Goal: Transaction & Acquisition: Purchase product/service

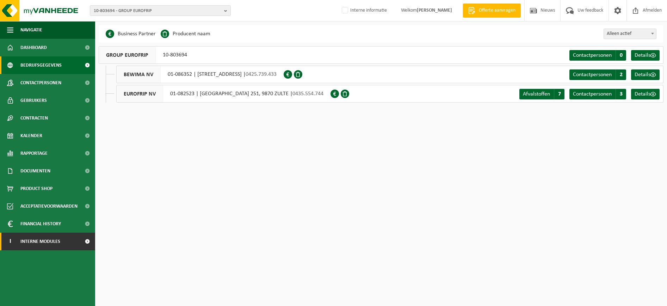
click at [70, 244] on link "I Interne modules" at bounding box center [47, 242] width 95 height 18
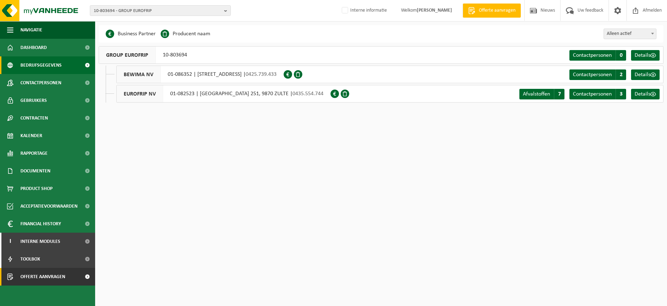
click at [59, 275] on span "Offerte aanvragen" at bounding box center [42, 277] width 45 height 18
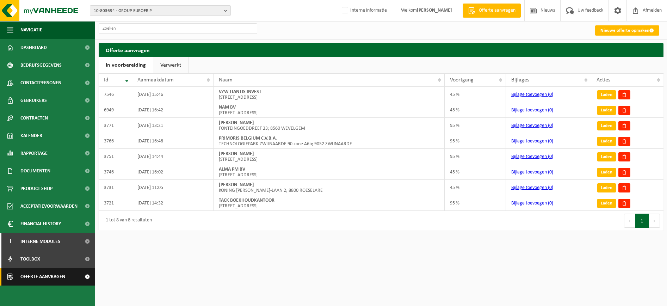
click at [88, 279] on span at bounding box center [87, 277] width 16 height 18
click at [639, 29] on link "Nieuwe offerte opmaken" at bounding box center [627, 30] width 64 height 10
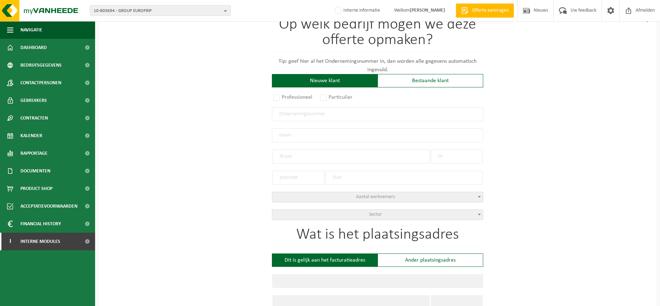
scroll to position [88, 0]
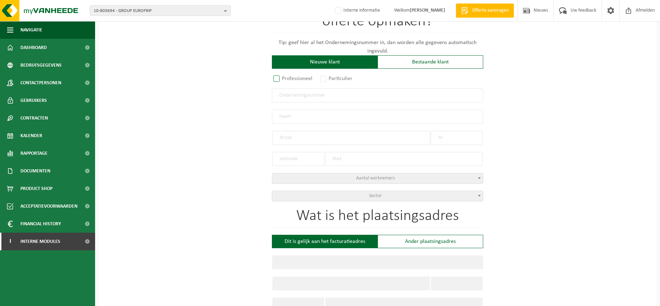
click at [283, 81] on label "Professioneel" at bounding box center [293, 79] width 43 height 10
click at [284, 165] on input "Professioneel" at bounding box center [286, 167] width 5 height 5
radio input "true"
click at [300, 97] on input "text" at bounding box center [377, 95] width 211 height 14
paste input "0400.278.913"
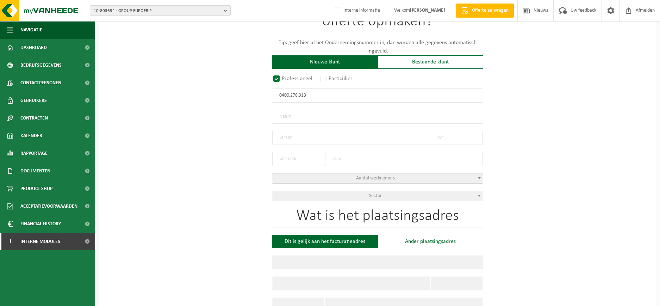
type input "0400.278.913"
drag, startPoint x: 297, startPoint y: 115, endPoint x: 283, endPoint y: 113, distance: 14.7
click at [297, 115] on input "text" at bounding box center [377, 117] width 211 height 14
radio input "true"
type input "0400278913"
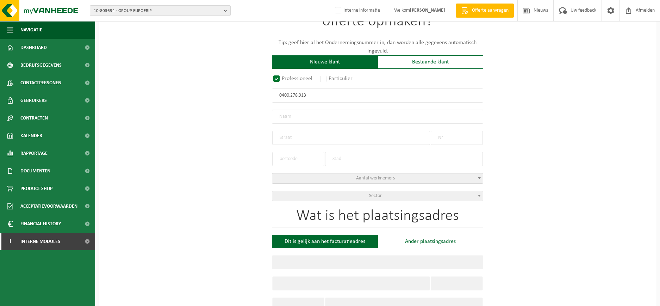
type input "CARS HEYVAERT & SPINNOY NV"
type input "BEUKENSTRAAT"
type input "133"
type input "9255"
type input "BUGGENHOUT"
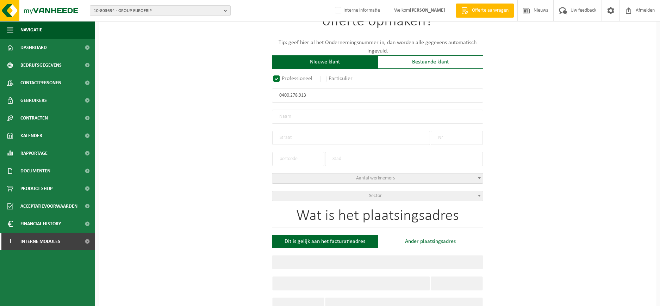
select select "C"
type input "CARS HEYVAERT & SPINNOY NV"
type input "BEUKENSTRAAT"
type input "133"
type input "9255"
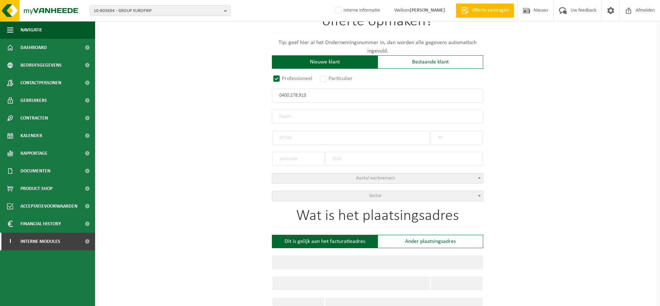
type input "BUGGENHOUT"
type input "2001149194"
click at [283, 113] on input "CARS HEYVAERT & SPINNOY NV" at bounding box center [377, 117] width 211 height 14
click at [350, 125] on div "BEUKENSTRAAT" at bounding box center [351, 134] width 158 height 21
click at [311, 138] on input "BEUKENSTRAAT" at bounding box center [351, 138] width 158 height 14
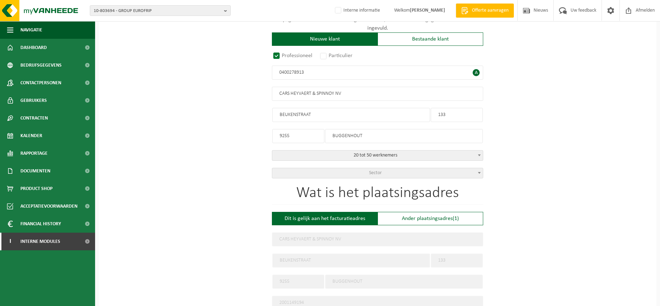
scroll to position [132, 0]
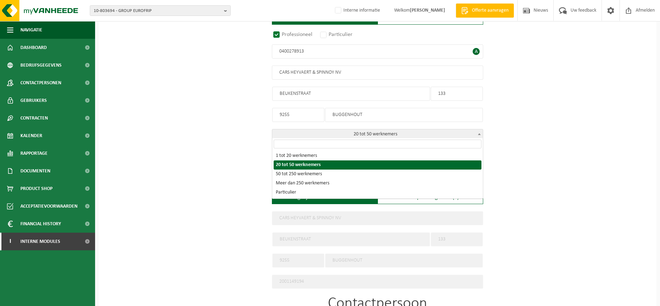
click at [402, 133] on span "20 tot 50 werknemers" at bounding box center [377, 134] width 211 height 10
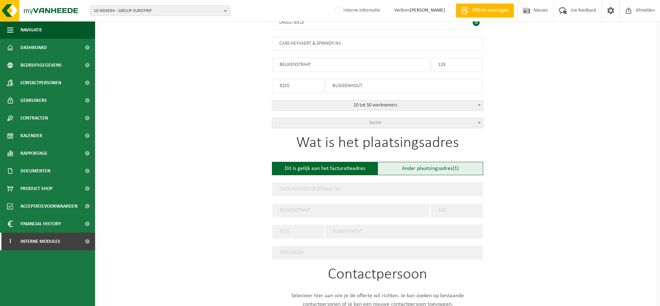
scroll to position [176, 0]
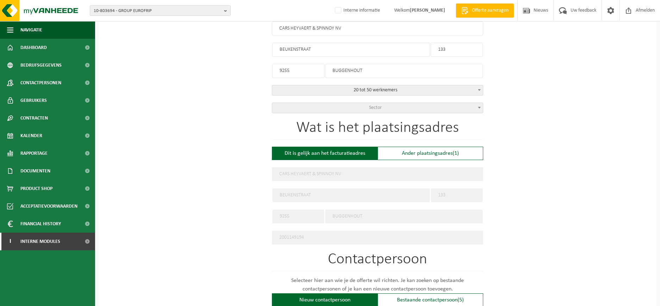
click at [233, 102] on div "Op welk bedrijf mogen we deze offerte opmaken? Tip: geef hier al het Ondernemin…" at bounding box center [378, 204] width 558 height 638
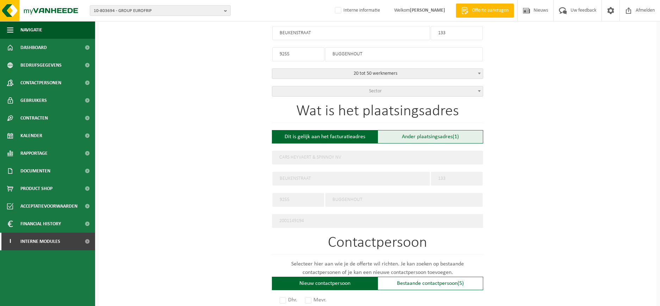
scroll to position [220, 0]
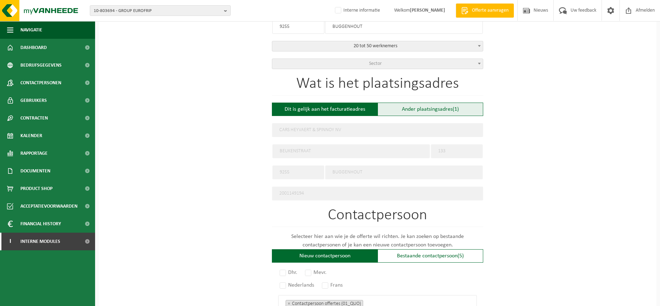
click at [426, 110] on div "Ander plaatsingsadres (1)" at bounding box center [431, 109] width 106 height 13
type input "Werf -"
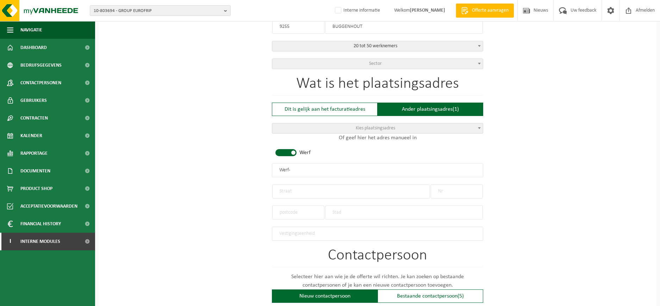
click at [363, 136] on p "Of geef hier het adres manueel in" at bounding box center [377, 138] width 211 height 8
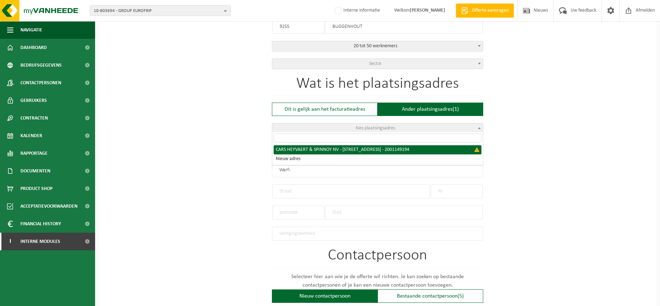
click at [368, 126] on span "Kies plaatsingsadres" at bounding box center [375, 127] width 39 height 5
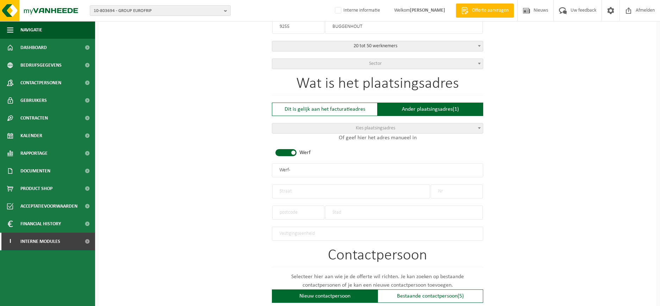
click at [368, 125] on span "Kies plaatsingsadres" at bounding box center [375, 127] width 39 height 5
click at [350, 106] on div "Dit is gelijk aan het facturatieadres" at bounding box center [325, 109] width 106 height 13
type input "CARS HEYVAERT & SPINNOY NV"
type input "BEUKENSTRAAT"
type input "133"
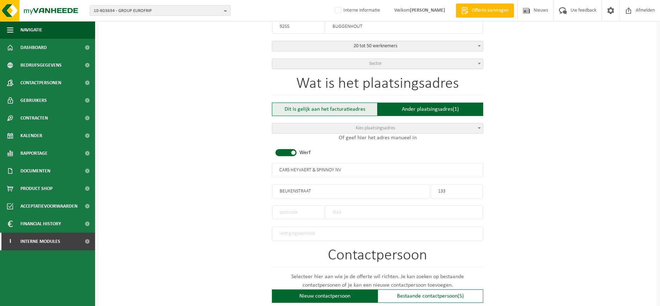
type input "9255"
type input "BUGGENHOUT"
type input "2001149194"
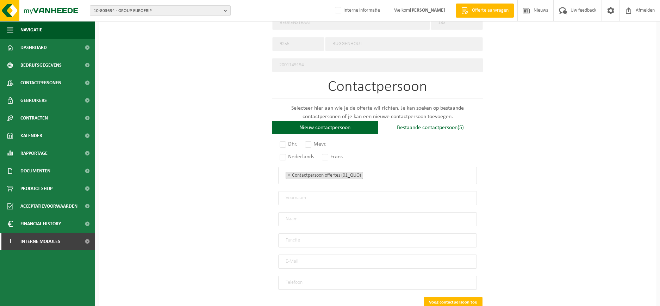
scroll to position [352, 0]
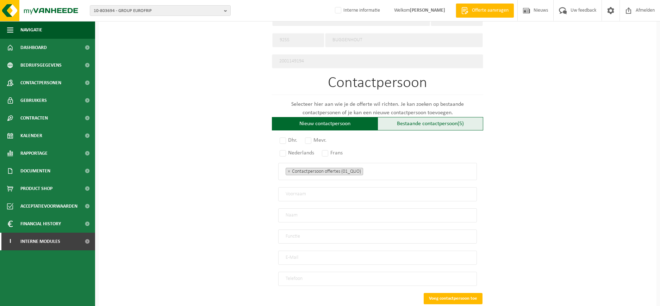
click at [419, 117] on div "Bestaande contactpersoon (5)" at bounding box center [431, 123] width 106 height 13
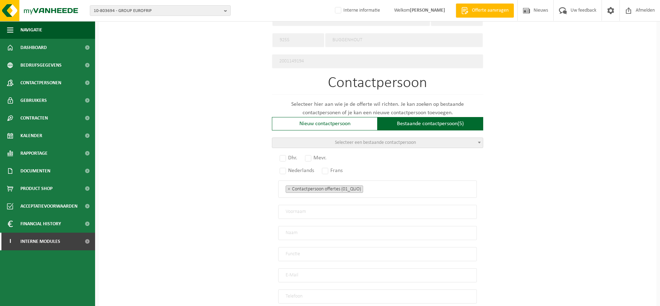
click at [354, 140] on span "Selecteer een bestaande contactpersoon" at bounding box center [375, 142] width 81 height 5
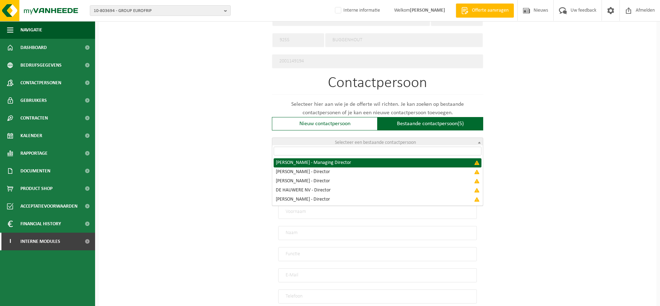
click at [338, 151] on input "search" at bounding box center [378, 151] width 208 height 9
click at [336, 154] on input "search" at bounding box center [378, 151] width 208 height 9
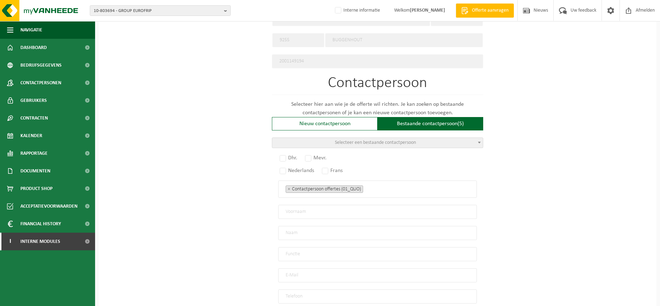
click at [232, 156] on div "Op welk bedrijf mogen we deze offerte opmaken? Tip: geef hier al het Ondernemin…" at bounding box center [378, 37] width 558 height 656
click at [311, 156] on label "Mevr." at bounding box center [316, 158] width 25 height 10
radio input "true"
click at [281, 170] on label "Nederlands" at bounding box center [297, 171] width 38 height 10
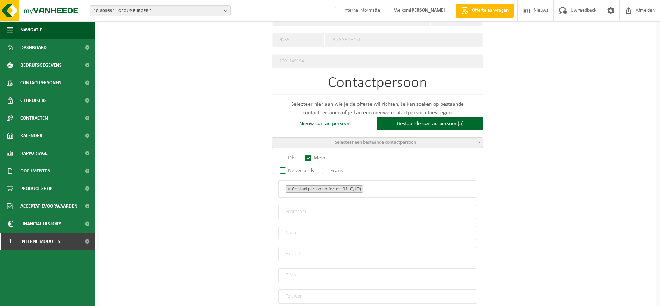
radio input "true"
click at [380, 184] on ul "× Contactpersoon offertes (01_QUO)" at bounding box center [378, 188] width 184 height 9
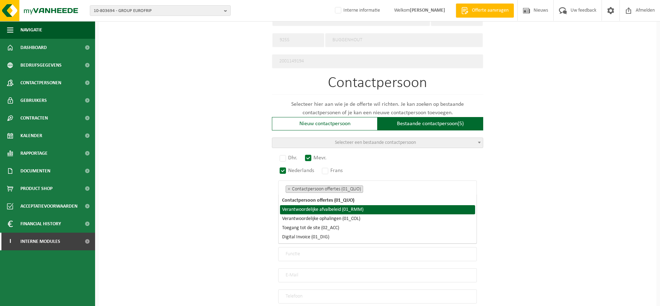
click at [364, 207] on li "Verantwoordelijke afvalbeleid (01_RMM)" at bounding box center [377, 209] width 195 height 9
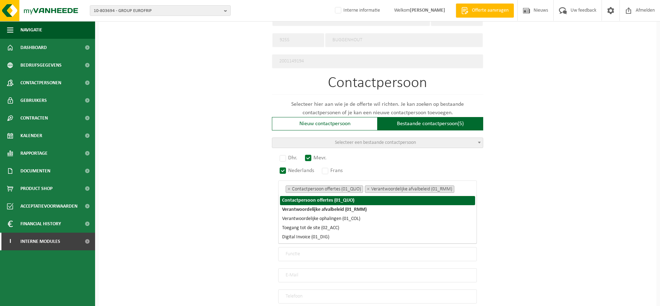
click at [469, 186] on ul "× Contactpersoon offertes (01_QUO) × Verantwoordelijke afvalbeleid (01_RMM)" at bounding box center [378, 188] width 184 height 9
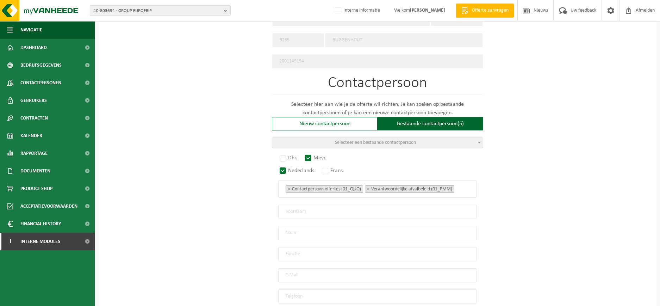
click at [469, 186] on ul "× Contactpersoon offertes (01_QUO) × Verantwoordelijke afvalbeleid (01_RMM)" at bounding box center [378, 188] width 184 height 9
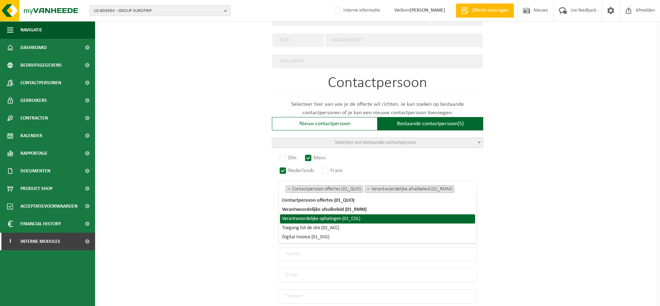
click at [392, 217] on li "Verantwoordelijke ophalingen (01_COL)" at bounding box center [377, 218] width 195 height 9
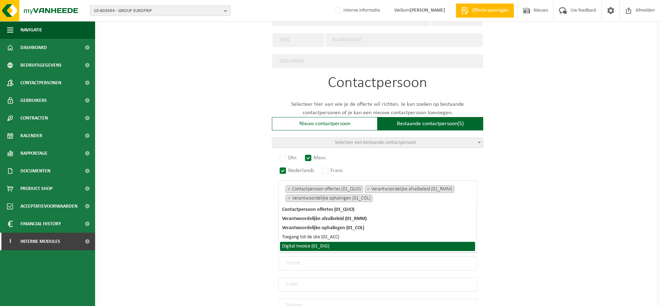
click at [331, 244] on li "Digital Invoice (01_DIG)" at bounding box center [377, 246] width 195 height 9
click at [532, 222] on div "Op welk bedrijf mogen we deze offerte opmaken? Tip: geef hier al het Ondernemin…" at bounding box center [378, 41] width 558 height 665
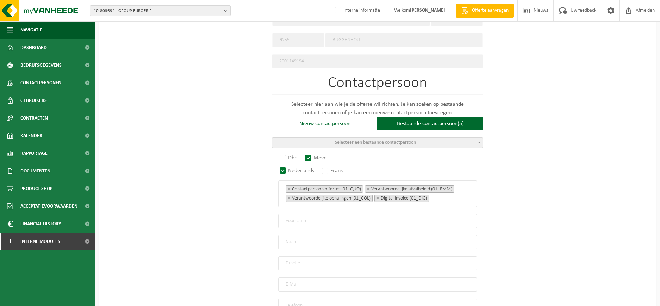
click at [311, 214] on input "text" at bounding box center [377, 221] width 199 height 14
type input "Ilse"
click at [333, 235] on input "text" at bounding box center [377, 242] width 199 height 14
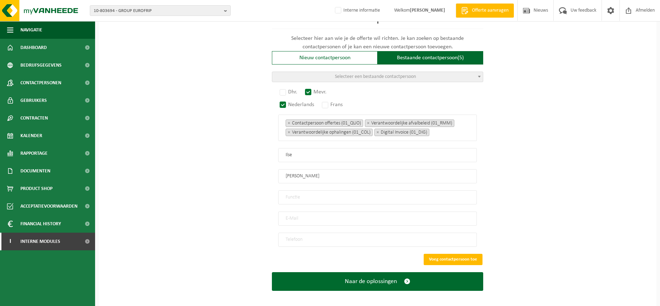
scroll to position [419, 0]
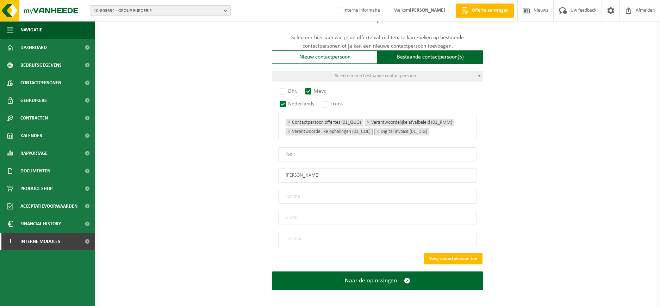
type input "Vanden Houwe"
click at [320, 190] on input "text" at bounding box center [377, 197] width 199 height 14
click at [312, 190] on input "text" at bounding box center [377, 197] width 199 height 14
type input "Management Assistant"
click at [322, 213] on input "email" at bounding box center [377, 218] width 199 height 14
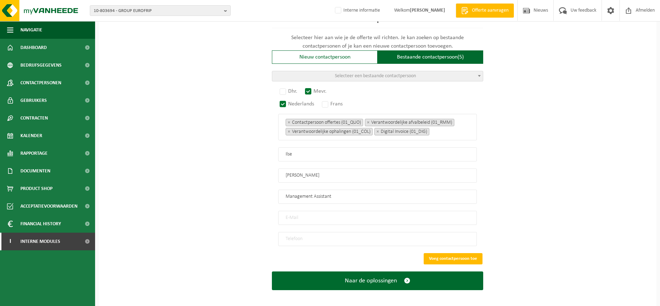
click at [351, 190] on input "Management Assistant" at bounding box center [377, 197] width 199 height 14
drag, startPoint x: 266, startPoint y: 167, endPoint x: 205, endPoint y: 174, distance: 62.1
click at [306, 197] on input "text" at bounding box center [377, 197] width 199 height 14
click at [302, 212] on input "email" at bounding box center [377, 218] width 199 height 14
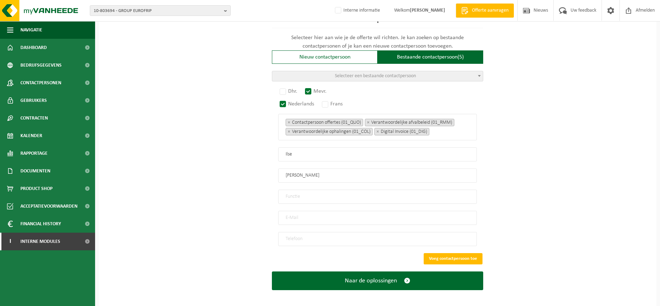
click at [291, 214] on input "email" at bounding box center [377, 218] width 199 height 14
paste input "info@trosbeiaard.be"
type input "info@trosbeiaard.be"
click at [300, 232] on input "tel" at bounding box center [377, 239] width 199 height 14
click at [344, 233] on input "tel" at bounding box center [377, 239] width 199 height 14
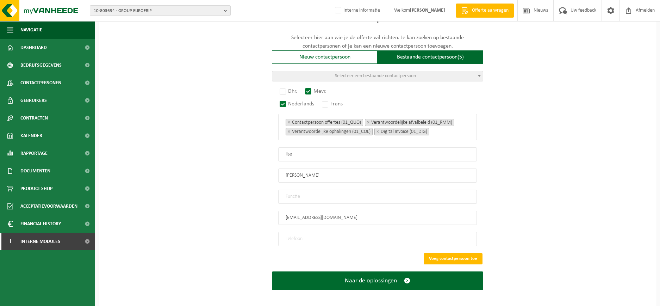
paste input "052/21.59.59"
type input "+32 52 21 59 59"
click at [437, 255] on button "Voeg contactpersoon toe" at bounding box center [453, 258] width 59 height 11
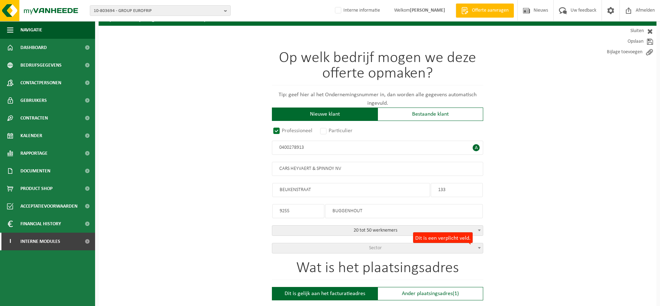
scroll to position [69, 0]
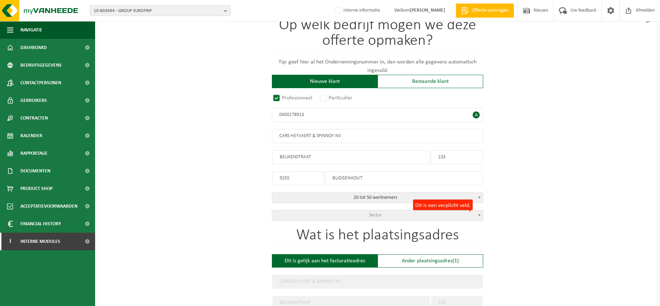
click at [385, 220] on form "Op welk bedrijf mogen we deze offerte opmaken? Tip: geef hier al het Ondernemin…" at bounding box center [377, 259] width 211 height 533
click at [386, 214] on span "Sector" at bounding box center [377, 215] width 211 height 10
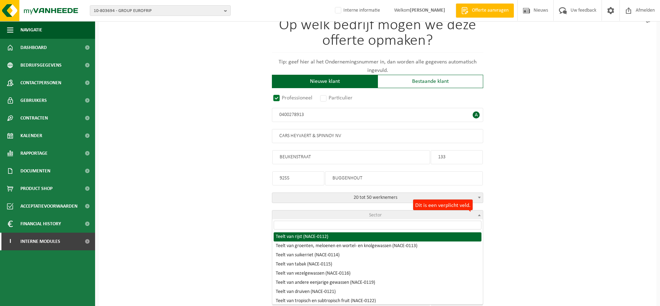
click at [342, 226] on input "search" at bounding box center [378, 225] width 208 height 9
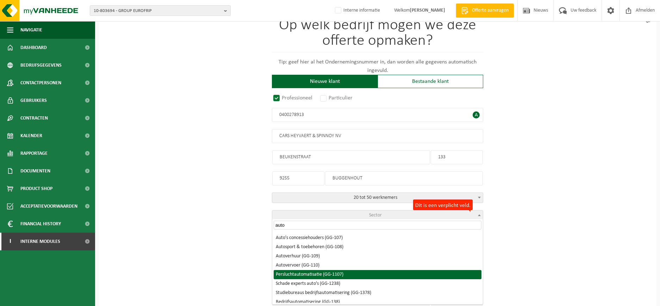
scroll to position [132, 0]
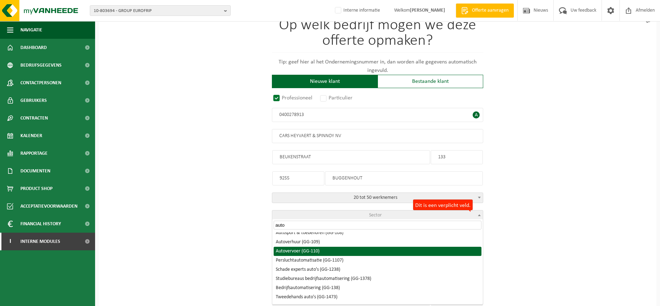
type input "auto"
select select "110"
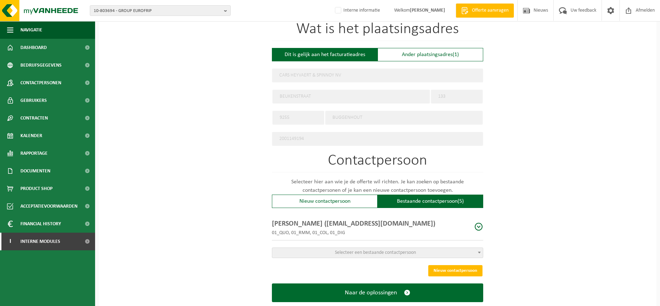
scroll to position [289, 0]
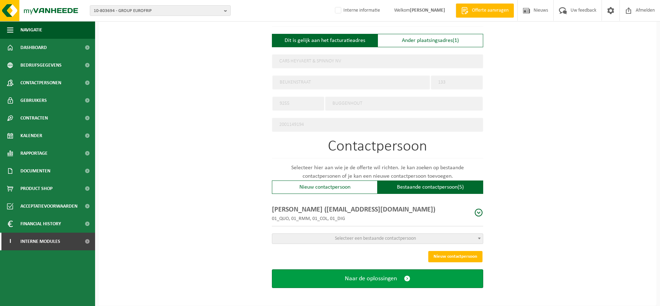
click at [386, 277] on span "Naar de oplossingen" at bounding box center [371, 278] width 52 height 7
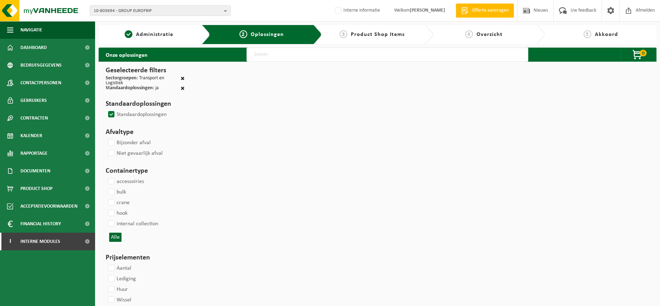
click at [111, 110] on label "Standaardoplossingen" at bounding box center [137, 114] width 60 height 11
click at [106, 109] on input "Standaardoplossingen" at bounding box center [105, 109] width 0 height 0
checkbox input "true"
select select
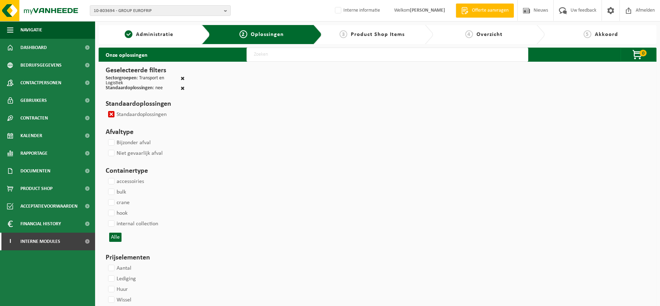
select select
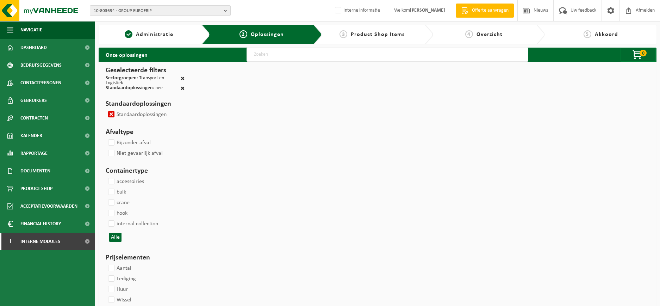
select select
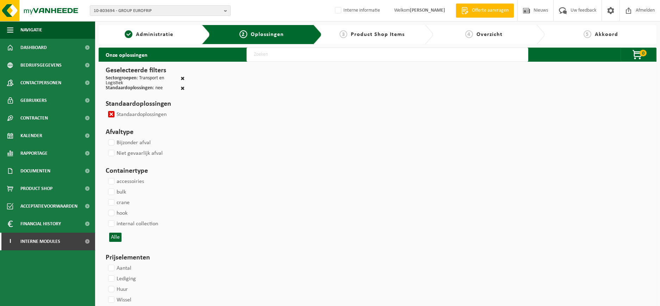
select select
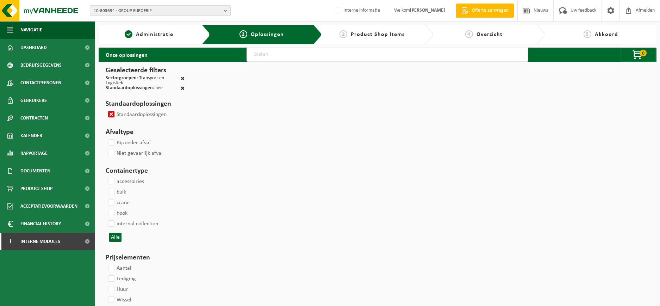
select select
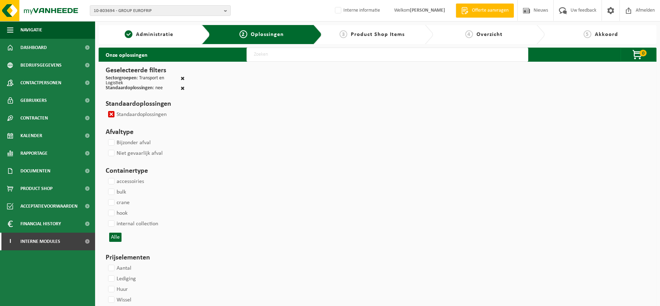
select select
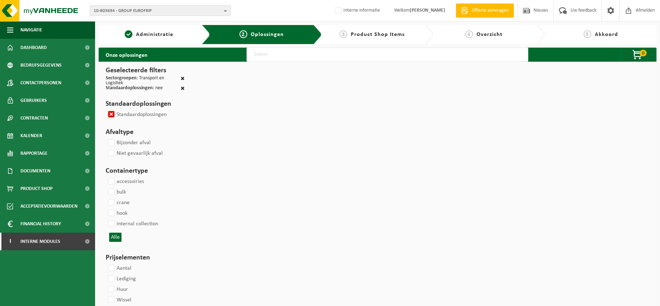
select select
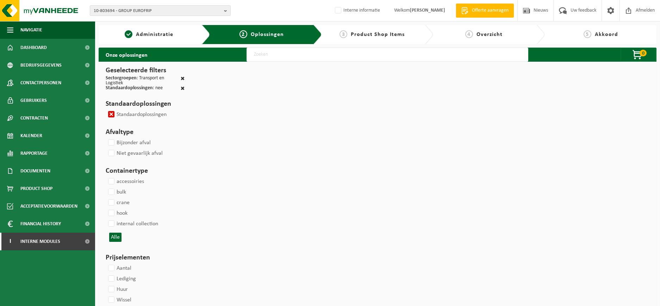
select select
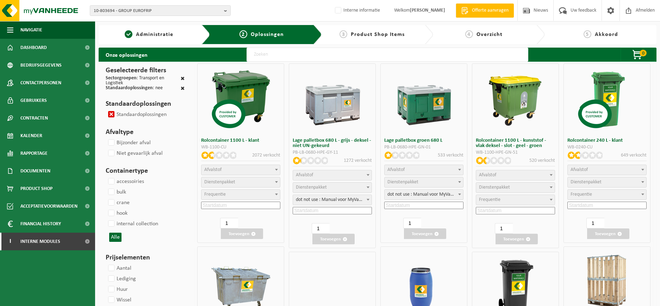
select select
select select "2"
select select
click at [110, 114] on label "Standaardoplossingen" at bounding box center [137, 114] width 60 height 11
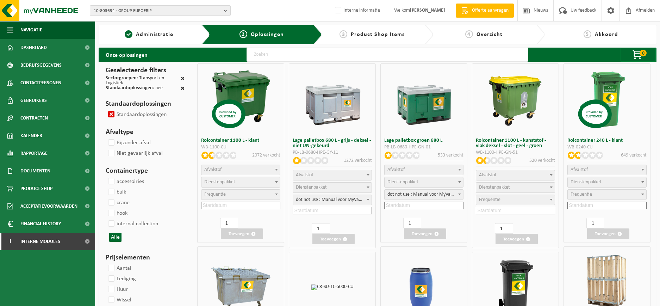
click at [106, 109] on input "Standaardoplossingen" at bounding box center [105, 109] width 0 height 0
checkbox input "false"
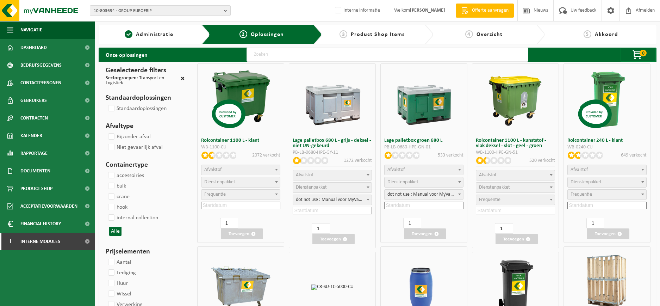
click at [341, 54] on input "text" at bounding box center [388, 55] width 282 height 14
type input "1100"
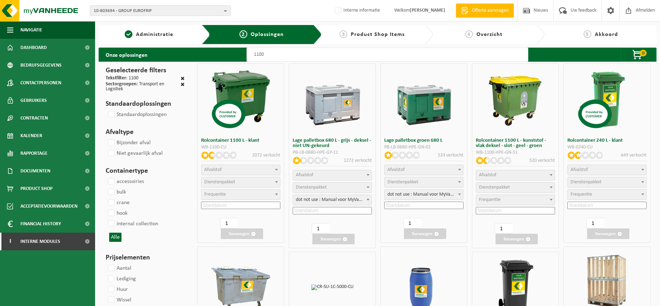
select select
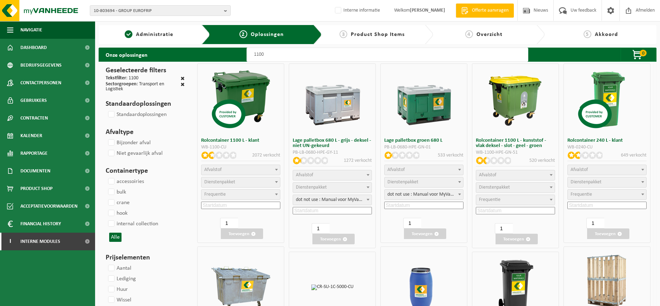
select select
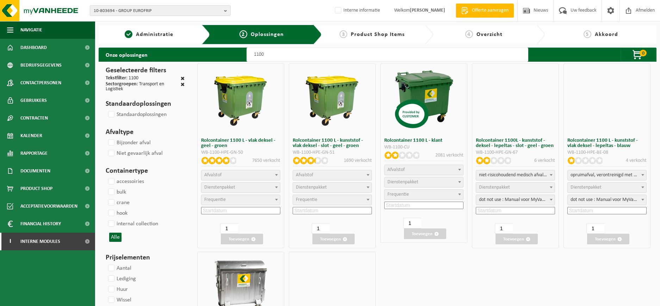
select select
select select "24"
select select "25"
select select "24"
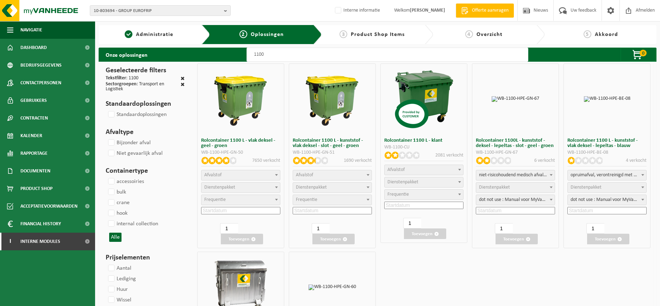
select select "25"
select select "24"
select select "25"
select select "24"
select select "25"
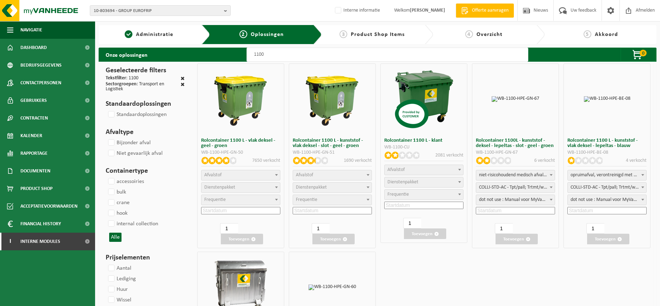
click at [254, 176] on span "Afvalstof" at bounding box center [241, 175] width 79 height 10
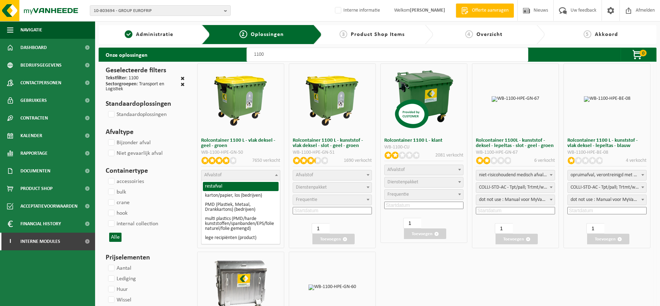
select select "29"
select select
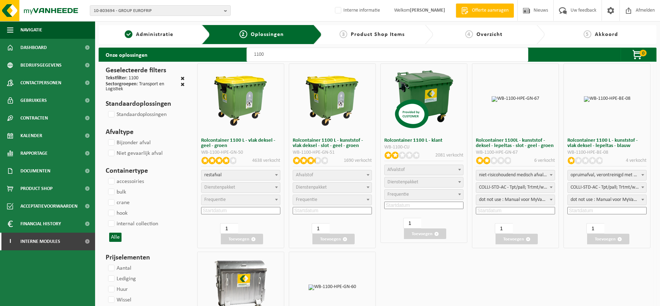
select select
click at [241, 187] on span "Dienstenpakket" at bounding box center [241, 188] width 79 height 10
select select "2"
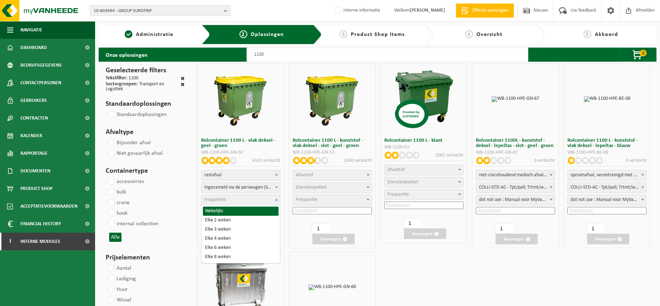
click at [239, 202] on span "Frequentie" at bounding box center [241, 200] width 79 height 10
select select "11"
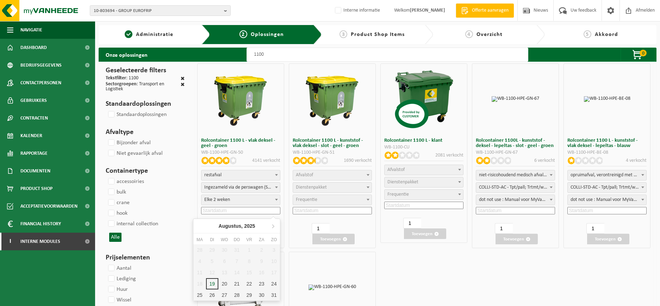
click at [236, 211] on input at bounding box center [240, 210] width 79 height 7
click at [199, 293] on div "25" at bounding box center [199, 294] width 12 height 11
type input "2025-08-25"
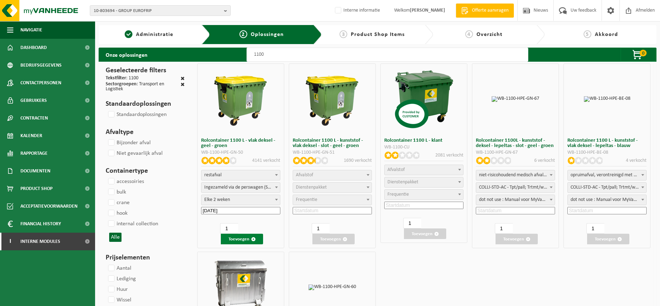
click at [233, 239] on button "Toevoegen" at bounding box center [242, 239] width 42 height 11
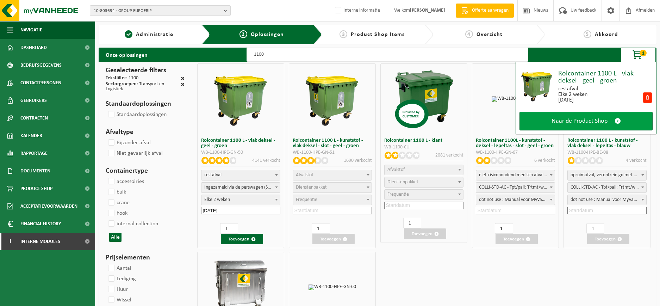
click at [595, 118] on span "Naar de Product Shop" at bounding box center [580, 120] width 56 height 7
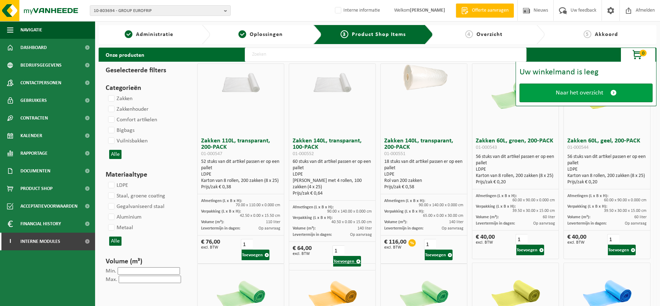
click at [608, 97] on link "Naar het overzicht" at bounding box center [586, 93] width 133 height 19
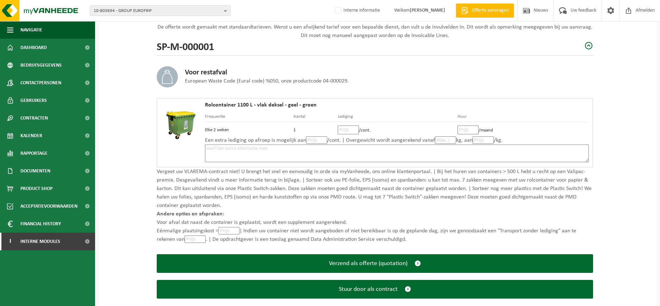
scroll to position [94, 0]
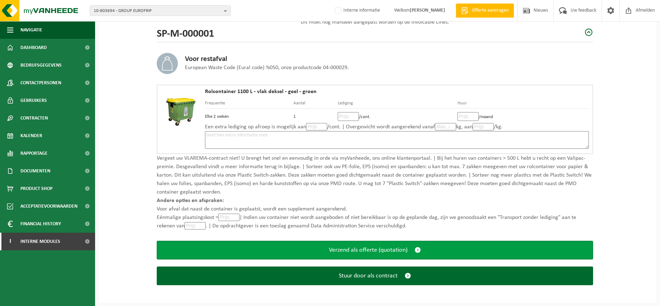
click at [388, 252] on span "Verzend als offerte (quotation)" at bounding box center [368, 249] width 79 height 7
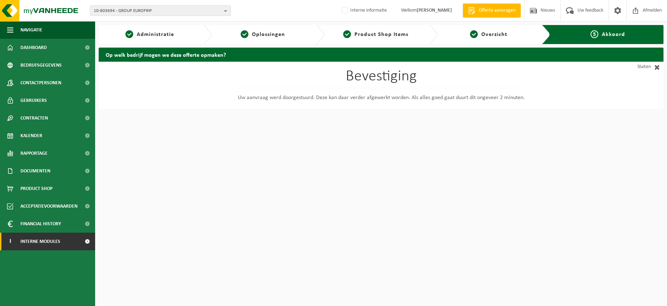
click at [74, 242] on link "I Interne modules" at bounding box center [47, 242] width 95 height 18
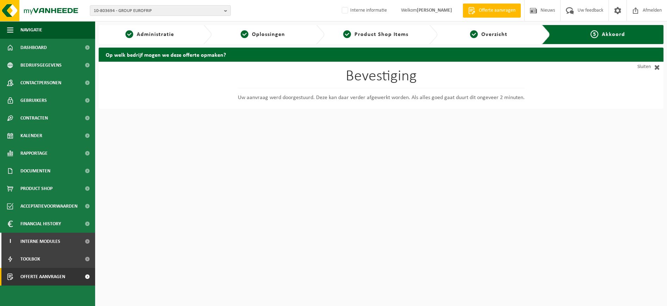
click at [62, 281] on span "Offerte aanvragen" at bounding box center [42, 277] width 45 height 18
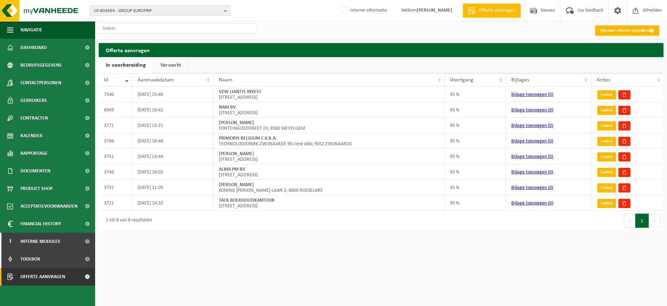
click at [614, 31] on link "Nieuwe offerte opmaken" at bounding box center [627, 30] width 64 height 10
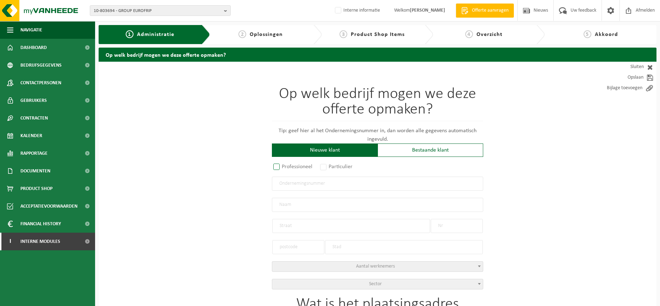
click at [279, 170] on label "Professioneel" at bounding box center [293, 167] width 43 height 10
click at [284, 170] on input "Professioneel" at bounding box center [286, 167] width 5 height 5
radio input "true"
click at [294, 181] on input "text" at bounding box center [377, 184] width 211 height 14
paste input "0446.938.980"
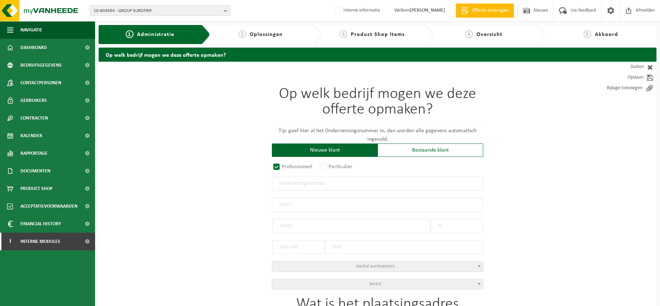
type input "0446.938.980"
radio input "true"
type input "0446938980"
click at [295, 207] on input "text" at bounding box center [377, 205] width 211 height 14
type input "'T ROS BEIAARD TRAVEL NV"
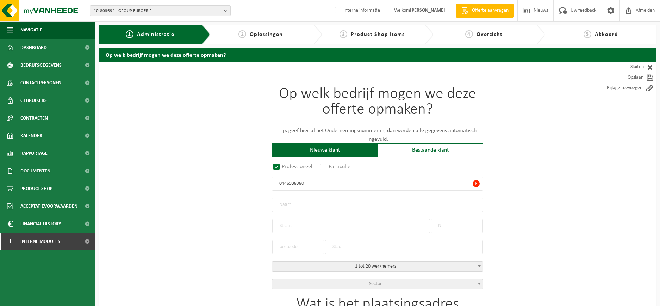
type input "INDUSTRIEWEG"
type input "9"
type input "9200"
type input "DENDERMONDE"
select select "D"
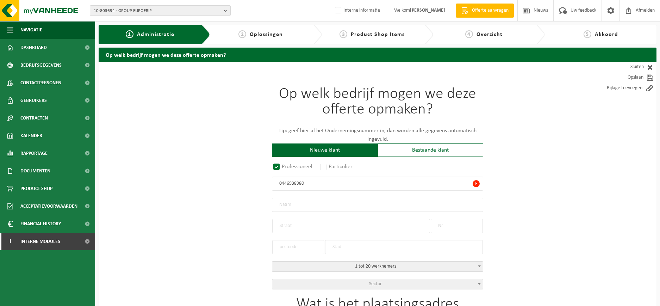
type input "'T ROS BEIAARD TRAVEL NV"
type input "INDUSTRIEWEG"
type input "9"
type input "9200"
type input "DENDERMONDE"
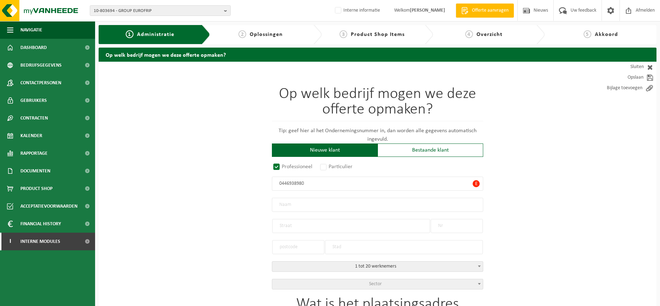
type input "2057777695"
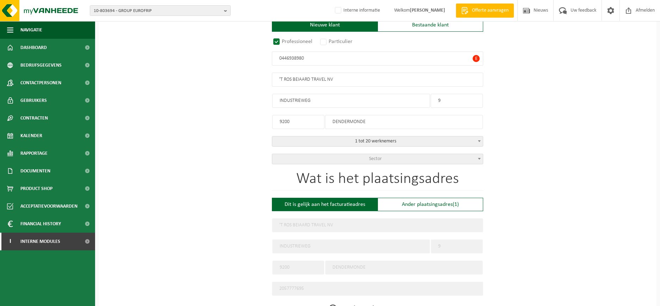
scroll to position [176, 0]
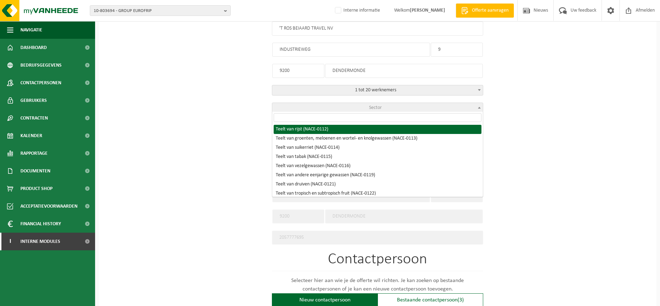
click at [386, 105] on span "Sector" at bounding box center [377, 108] width 211 height 10
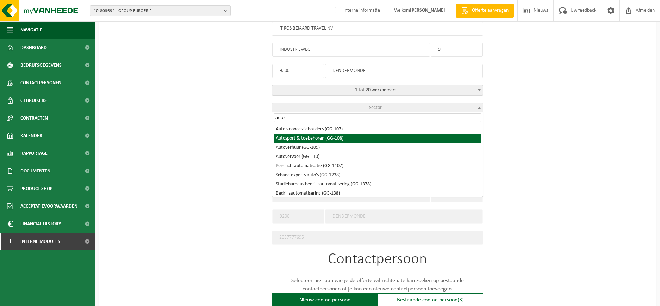
scroll to position [132, 0]
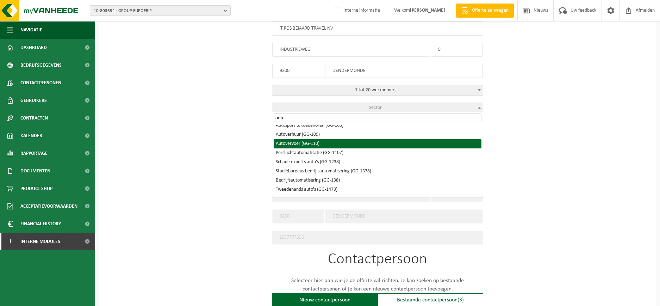
type input "auto"
select select "110"
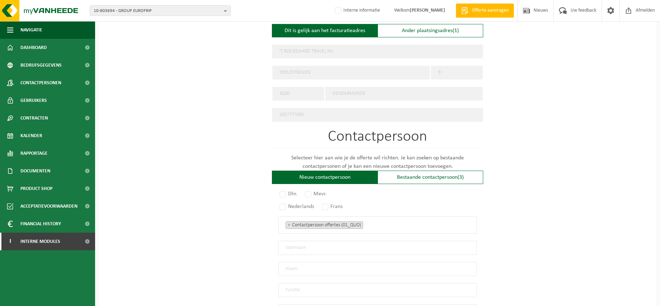
scroll to position [352, 0]
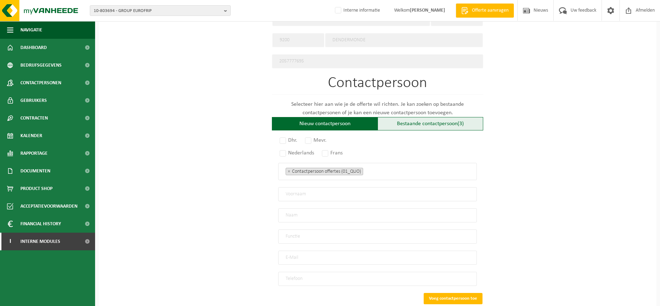
click at [436, 122] on div "Bestaande contactpersoon (3)" at bounding box center [431, 123] width 106 height 13
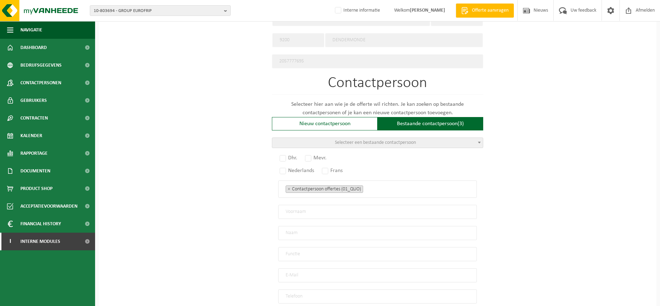
click at [332, 141] on span "Selecteer een bestaande contactpersoon" at bounding box center [377, 143] width 211 height 10
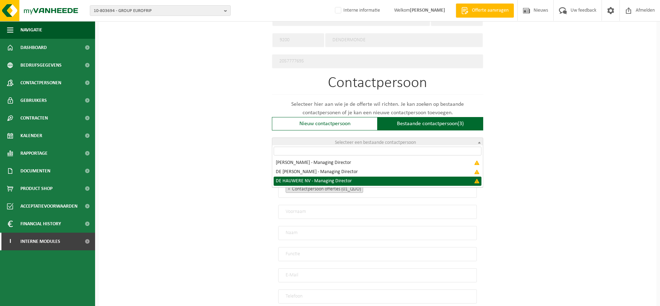
select select "{"code":"","firstname":"","surname":"DE HAUWERE NV","gender":"Unknown","positio…"
type input "DE HAUWERE NV"
type input "Managing Director"
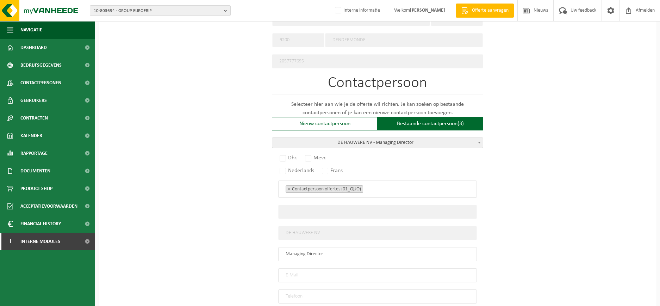
scroll to position [396, 0]
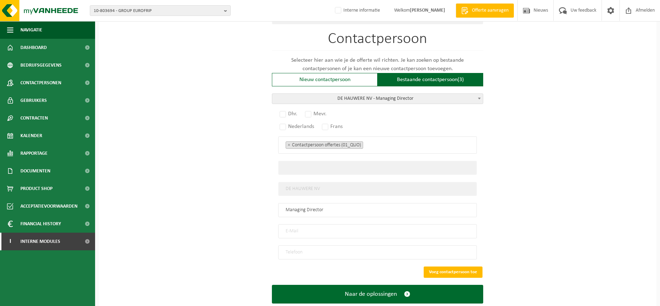
click at [327, 191] on input "DE HAUWERE NV" at bounding box center [377, 189] width 199 height 14
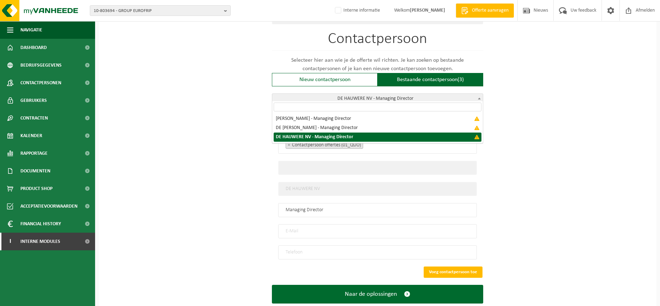
click at [405, 98] on span "DE HAUWERE NV - Managing Director" at bounding box center [377, 99] width 211 height 10
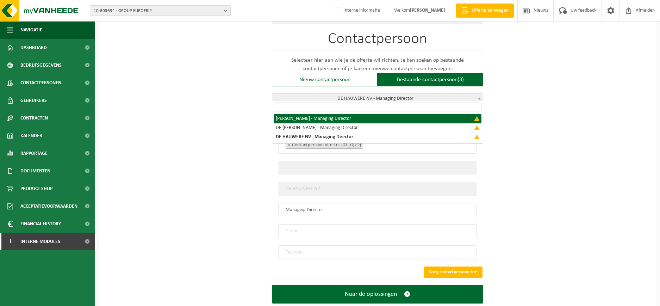
click at [359, 96] on span "DE HAUWERE NV - Managing Director" at bounding box center [377, 99] width 211 height 10
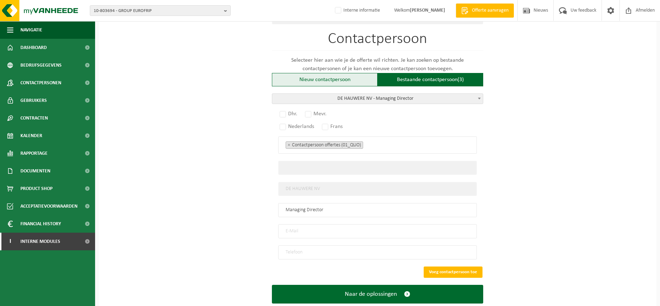
click at [349, 78] on div "Nieuw contactpersoon" at bounding box center [325, 79] width 106 height 13
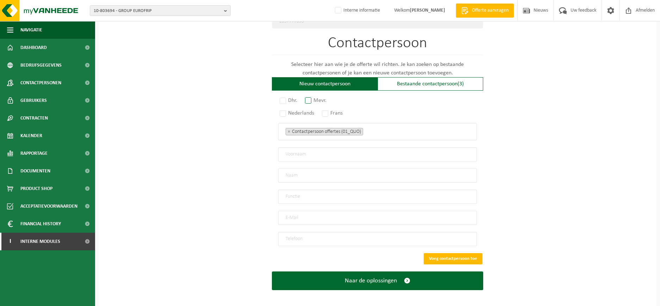
drag, startPoint x: 313, startPoint y: 97, endPoint x: 279, endPoint y: 106, distance: 34.8
click at [313, 97] on label "Mevr." at bounding box center [316, 101] width 25 height 10
radio input "true"
click at [282, 109] on label "Nederlands" at bounding box center [297, 113] width 38 height 10
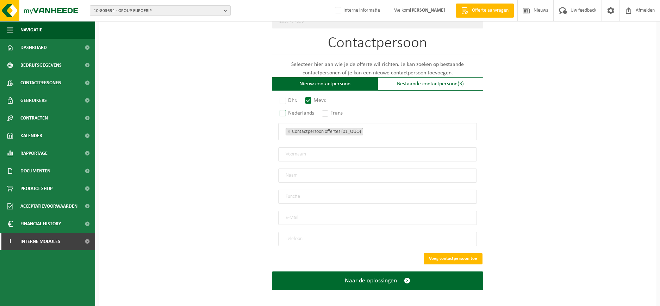
radio input "true"
click at [379, 131] on ul "× Contactpersoon offertes (01_QUO)" at bounding box center [378, 131] width 184 height 9
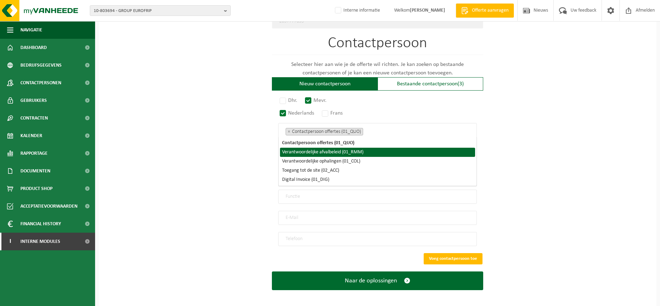
click at [363, 151] on li "Verantwoordelijke afvalbeleid (01_RMM)" at bounding box center [377, 152] width 195 height 9
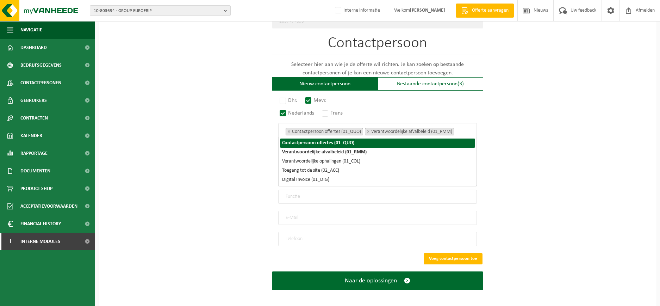
click at [459, 128] on input "search" at bounding box center [458, 130] width 4 height 6
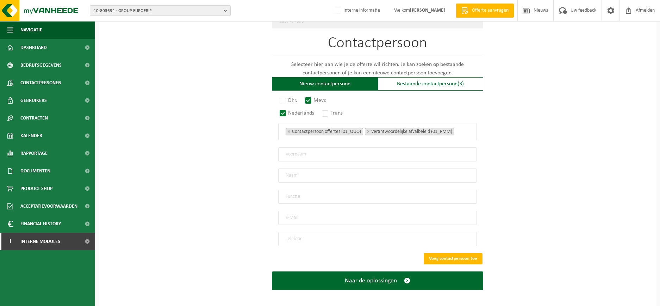
click at [459, 128] on input "search" at bounding box center [458, 130] width 4 height 6
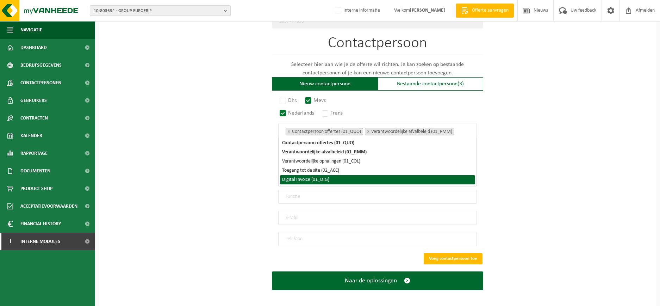
click at [351, 180] on li "Digital Invoice (01_DIG)" at bounding box center [377, 179] width 195 height 9
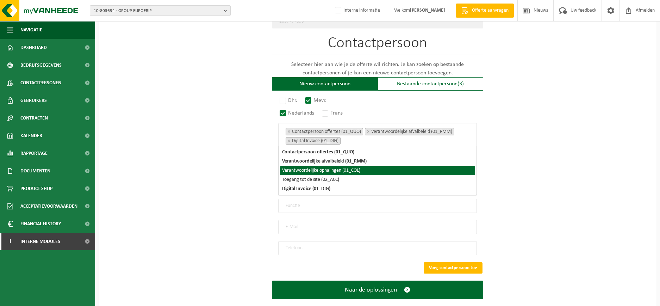
click at [367, 172] on li "Verantwoordelijke ophalingen (01_COL)" at bounding box center [377, 170] width 195 height 9
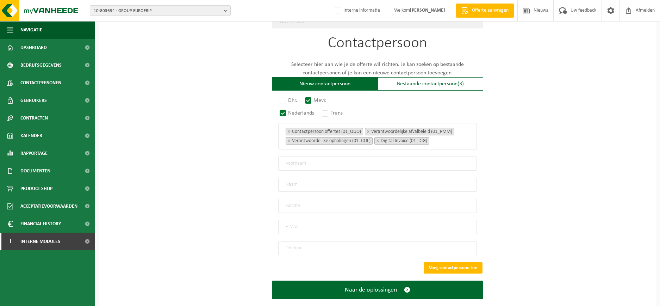
click at [358, 220] on input "email" at bounding box center [377, 227] width 199 height 14
click at [276, 174] on div "Dhr. Mevr. Nederlands Frans Contactpersoon offertes (01_QUO) Verantwoordelijke …" at bounding box center [377, 177] width 211 height 158
drag, startPoint x: 296, startPoint y: 160, endPoint x: 302, endPoint y: 159, distance: 6.0
click at [296, 160] on input "text" at bounding box center [377, 163] width 199 height 14
type input "Ilse"
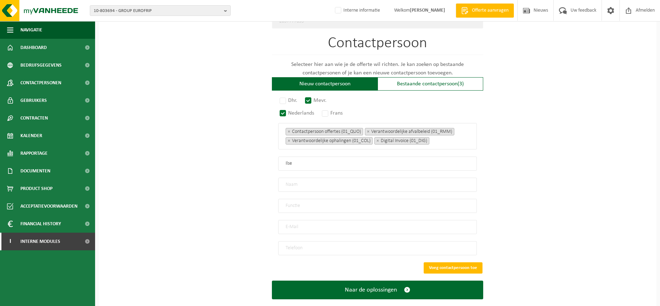
type input "Vanden Houwe"
type input "info@trosbeiaard.be"
type input "+32 52 21 59 59"
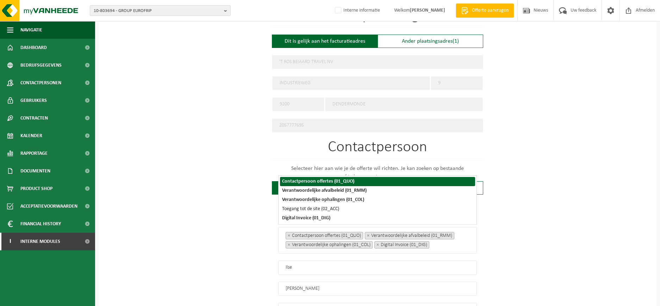
click at [551, 223] on div "Op welk bedrijf mogen we deze offerte opmaken? Tip: geef hier al het Ondernemin…" at bounding box center [378, 96] width 558 height 647
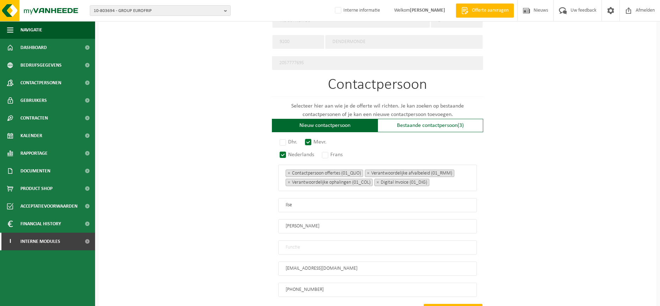
scroll to position [401, 0]
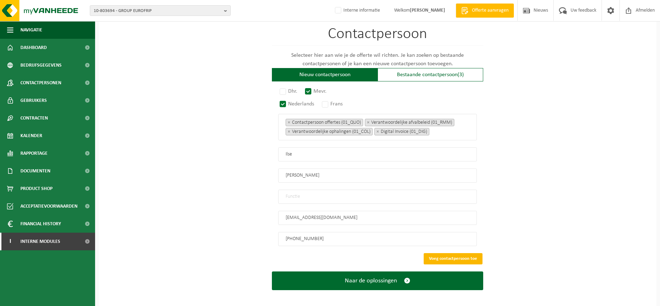
click at [444, 254] on button "Voeg contactpersoon toe" at bounding box center [453, 258] width 59 height 11
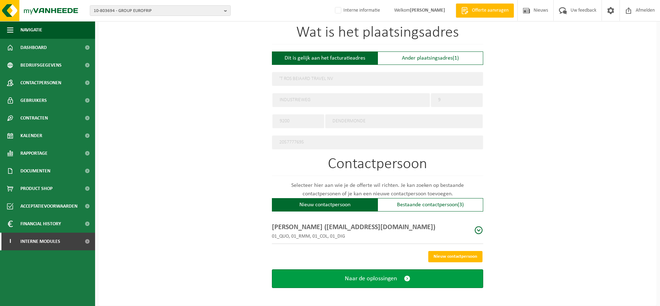
click at [397, 275] on span "Naar de oplossingen" at bounding box center [371, 278] width 52 height 7
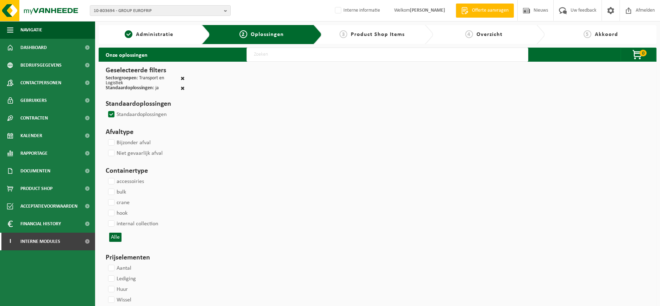
click at [181, 81] on div at bounding box center [183, 81] width 4 height 10
click at [184, 78] on span at bounding box center [183, 78] width 4 height 5
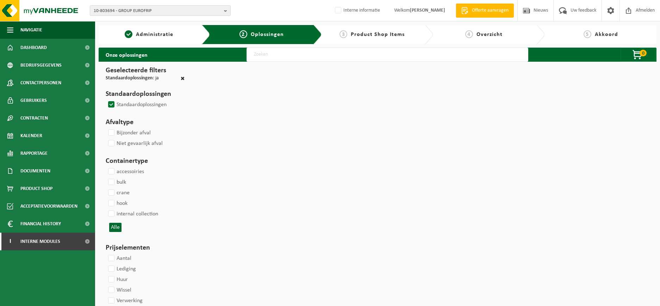
click at [184, 80] on span at bounding box center [183, 78] width 4 height 5
checkbox input "false"
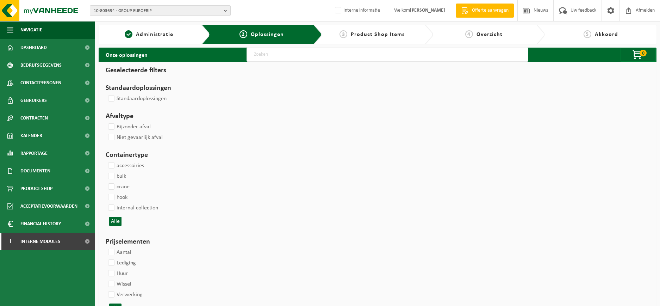
click at [315, 56] on input "text" at bounding box center [388, 55] width 282 height 14
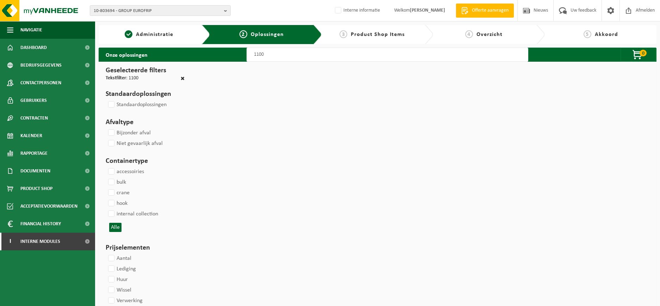
type input "1100"
click at [271, 53] on input "1100" at bounding box center [388, 55] width 282 height 14
click at [272, 53] on input "1100" at bounding box center [388, 55] width 282 height 14
click at [357, 56] on input "1100" at bounding box center [388, 55] width 282 height 14
select select
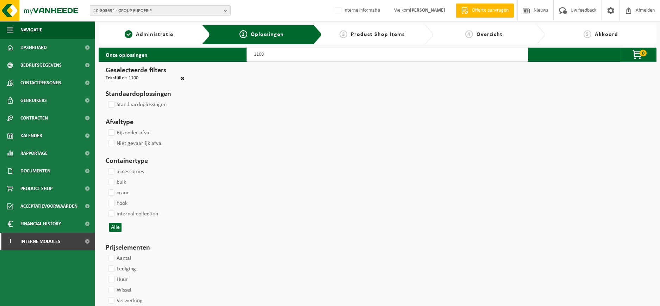
select select
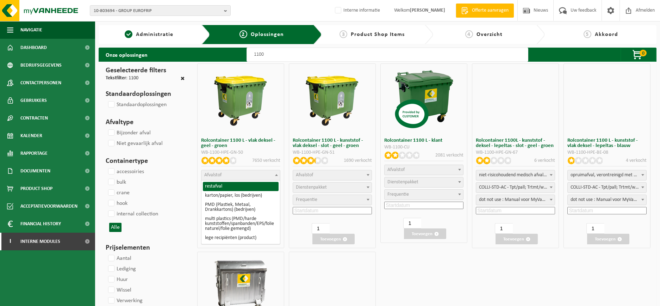
click at [254, 176] on span "Afvalstof" at bounding box center [241, 175] width 79 height 10
select select "29"
select select
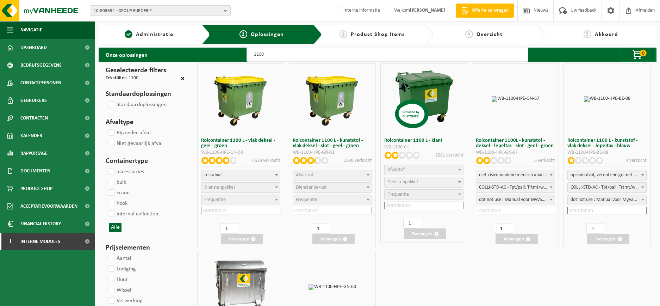
select select
click at [244, 189] on span "Dienstenpakket" at bounding box center [241, 188] width 79 height 10
select select "2"
click at [244, 197] on span "Frequentie" at bounding box center [241, 200] width 79 height 10
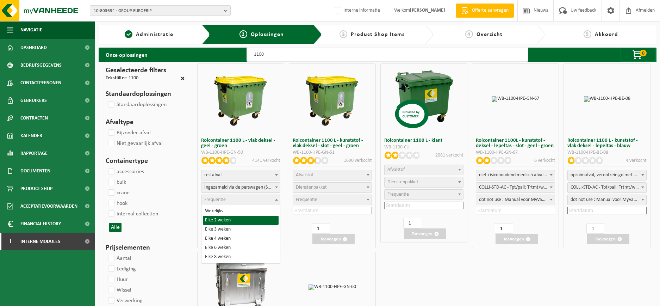
select select "11"
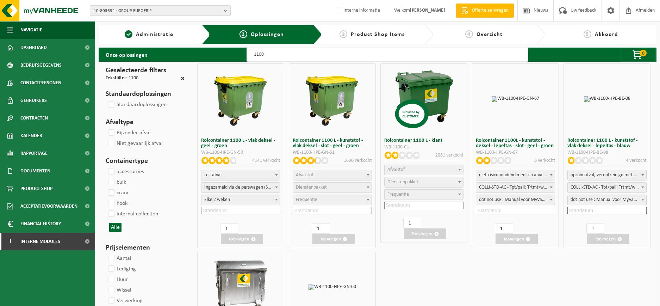
click at [240, 210] on input at bounding box center [240, 210] width 79 height 7
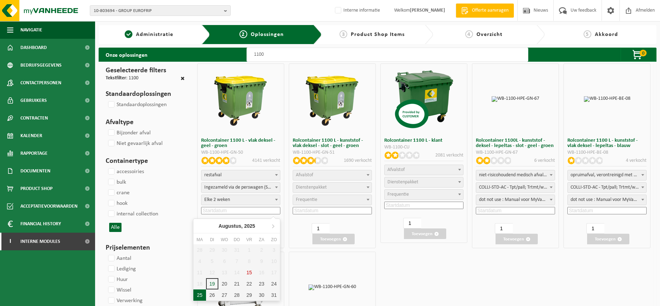
click at [200, 295] on div "25" at bounding box center [199, 294] width 12 height 11
type input "2025-08-25"
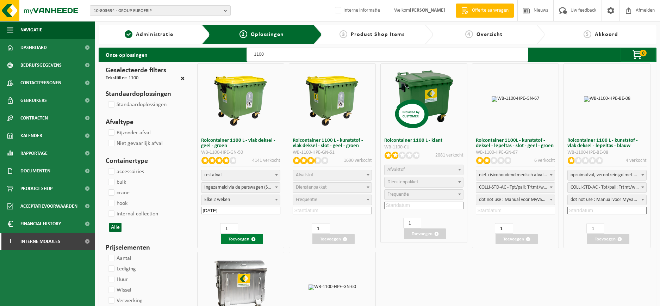
click at [246, 239] on button "Toevoegen" at bounding box center [242, 239] width 42 height 11
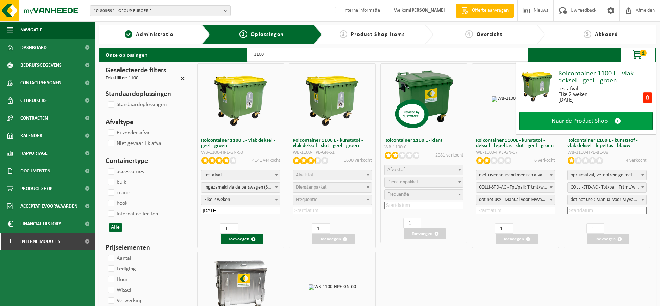
click at [565, 119] on span "Naar de Product Shop" at bounding box center [580, 120] width 56 height 7
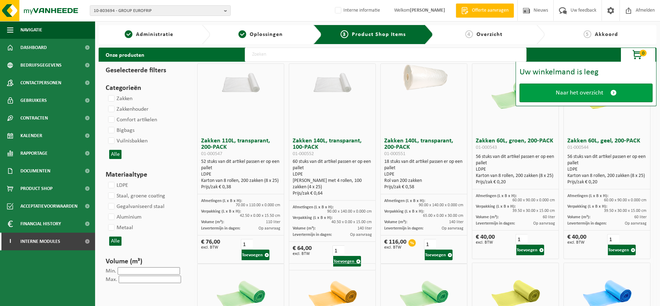
click at [582, 101] on link "Naar het overzicht" at bounding box center [586, 93] width 133 height 19
click at [591, 98] on link "Naar het overzicht" at bounding box center [586, 93] width 133 height 19
click at [591, 88] on link "Naar het overzicht" at bounding box center [586, 93] width 133 height 19
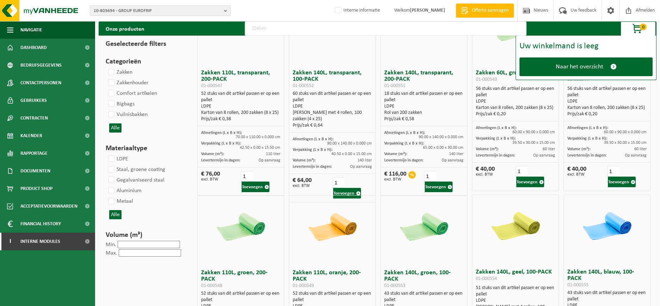
scroll to position [132, 0]
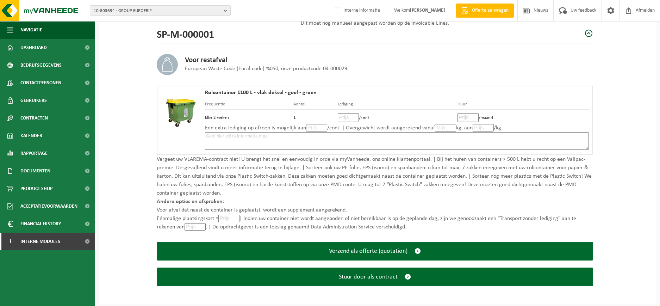
scroll to position [94, 0]
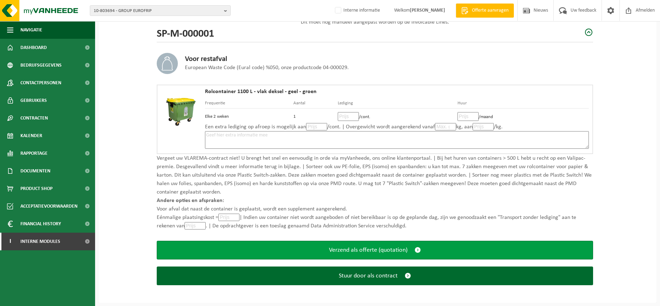
click at [378, 247] on span "Verzend als offerte (quotation)" at bounding box center [368, 249] width 79 height 7
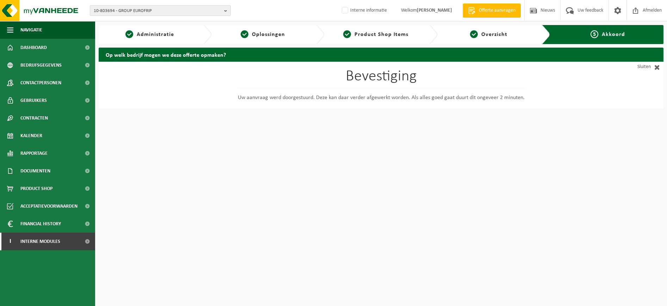
click at [156, 9] on span "10-803694 - GROUP EUROFRIP" at bounding box center [158, 11] width 128 height 11
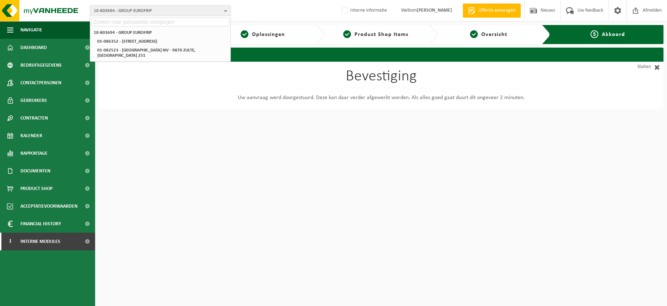
paste input "10-843175"
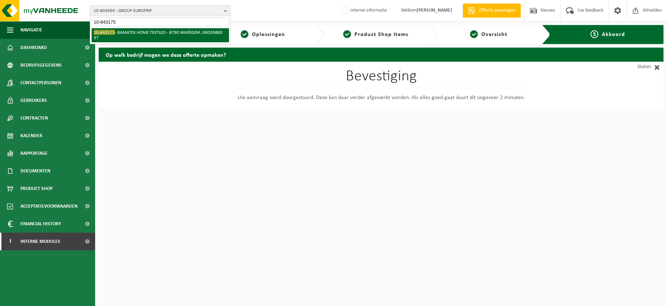
type input "10-843175"
click at [130, 33] on li "10-843175 - BAMATEX HOME TEXTILES - 8790 WAREGEM, GROENBEK 37" at bounding box center [160, 35] width 137 height 14
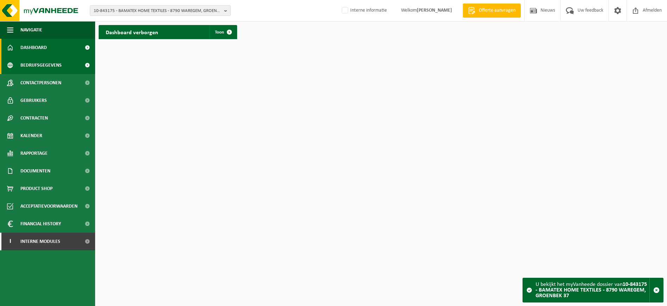
click at [73, 69] on link "Bedrijfsgegevens" at bounding box center [47, 65] width 95 height 18
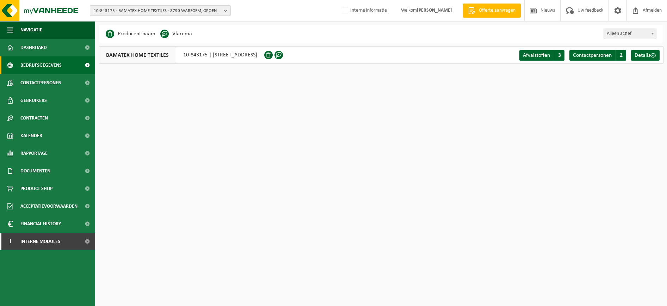
click at [72, 85] on link "Contactpersonen" at bounding box center [47, 83] width 95 height 18
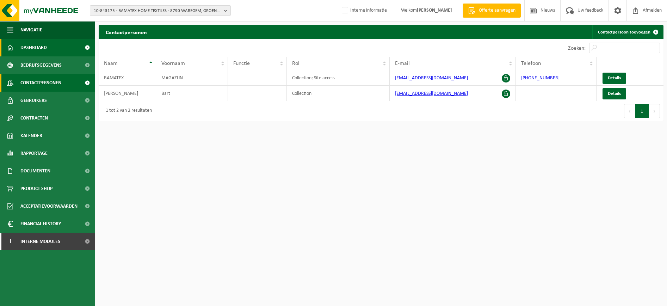
click at [67, 48] on link "Dashboard" at bounding box center [47, 48] width 95 height 18
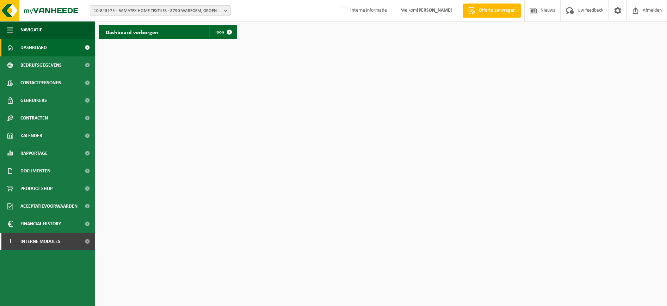
click at [84, 48] on span at bounding box center [87, 48] width 16 height 18
click at [58, 173] on link "Documenten" at bounding box center [47, 171] width 95 height 18
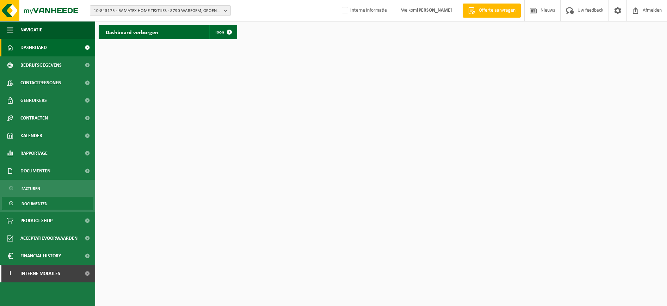
click at [36, 205] on span "Documenten" at bounding box center [34, 203] width 26 height 13
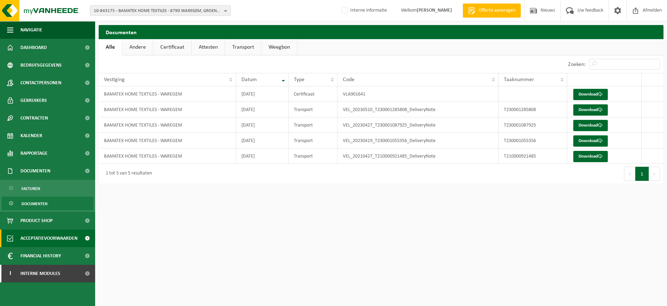
click at [76, 239] on span "Acceptatievoorwaarden" at bounding box center [48, 238] width 57 height 18
